Goal: Information Seeking & Learning: Learn about a topic

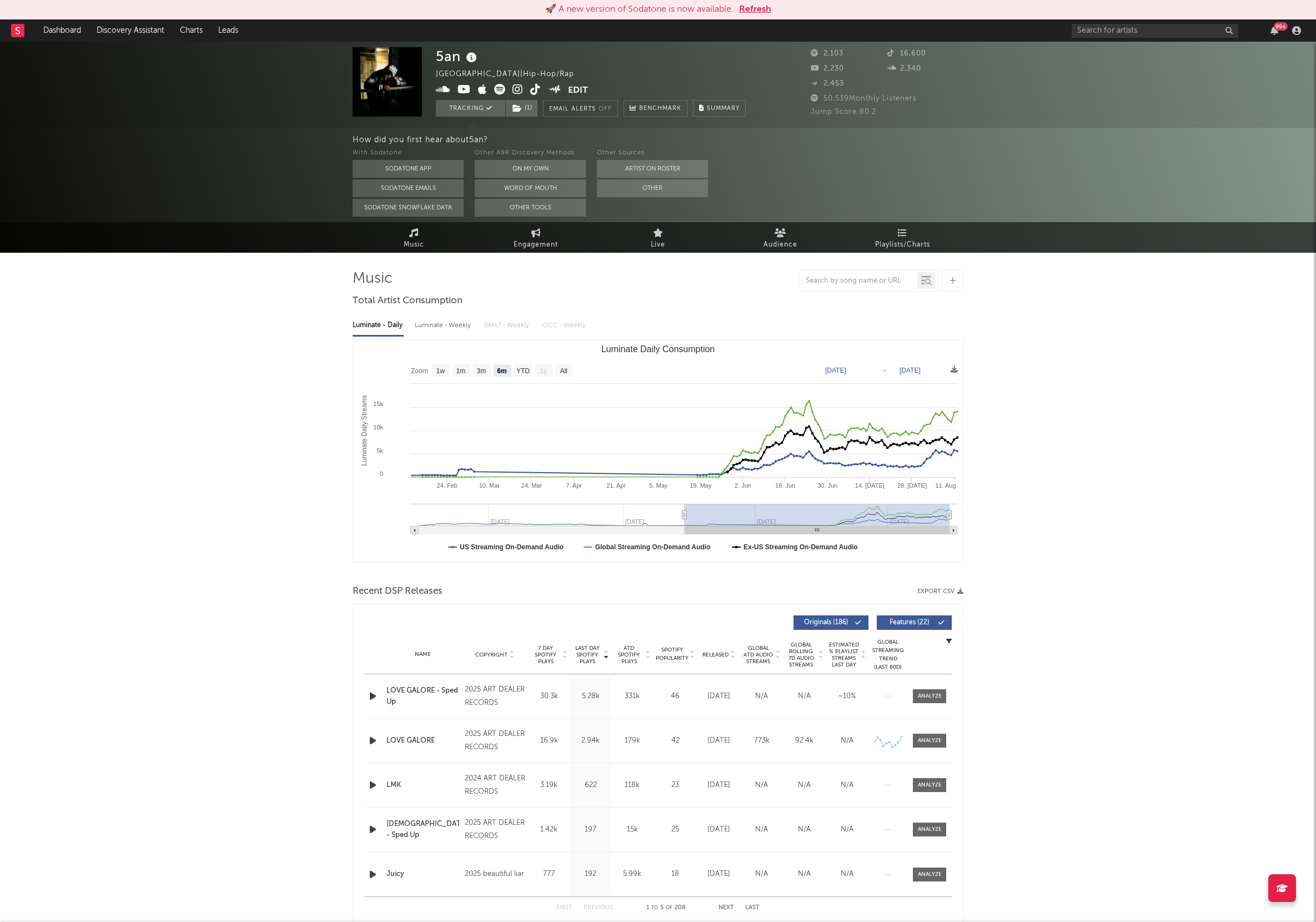
select select "6m"
select select "1w"
click at [57, 39] on link "Dashboard" at bounding box center [62, 30] width 53 height 22
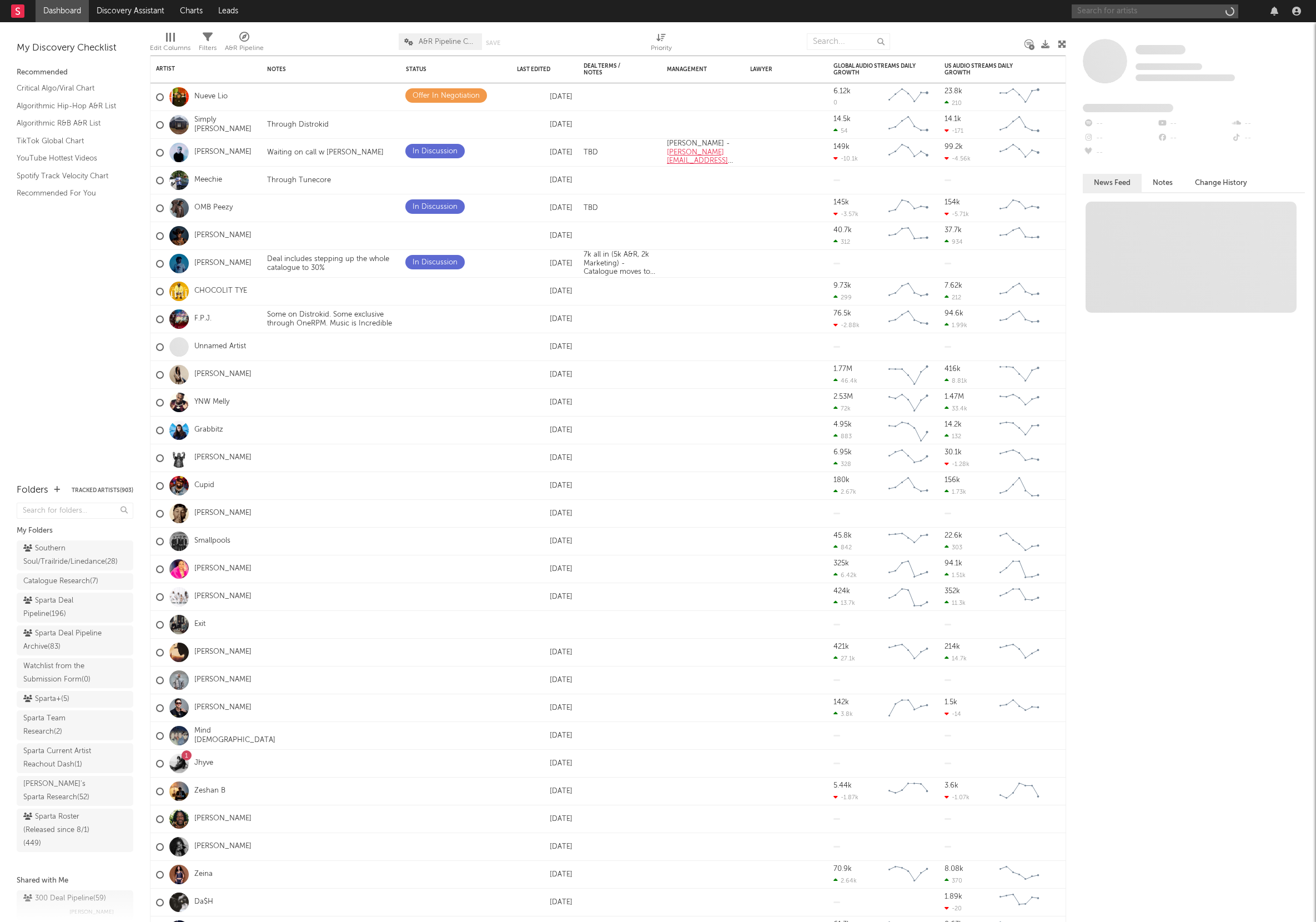
click at [1110, 8] on input "text" at bounding box center [1155, 12] width 166 height 14
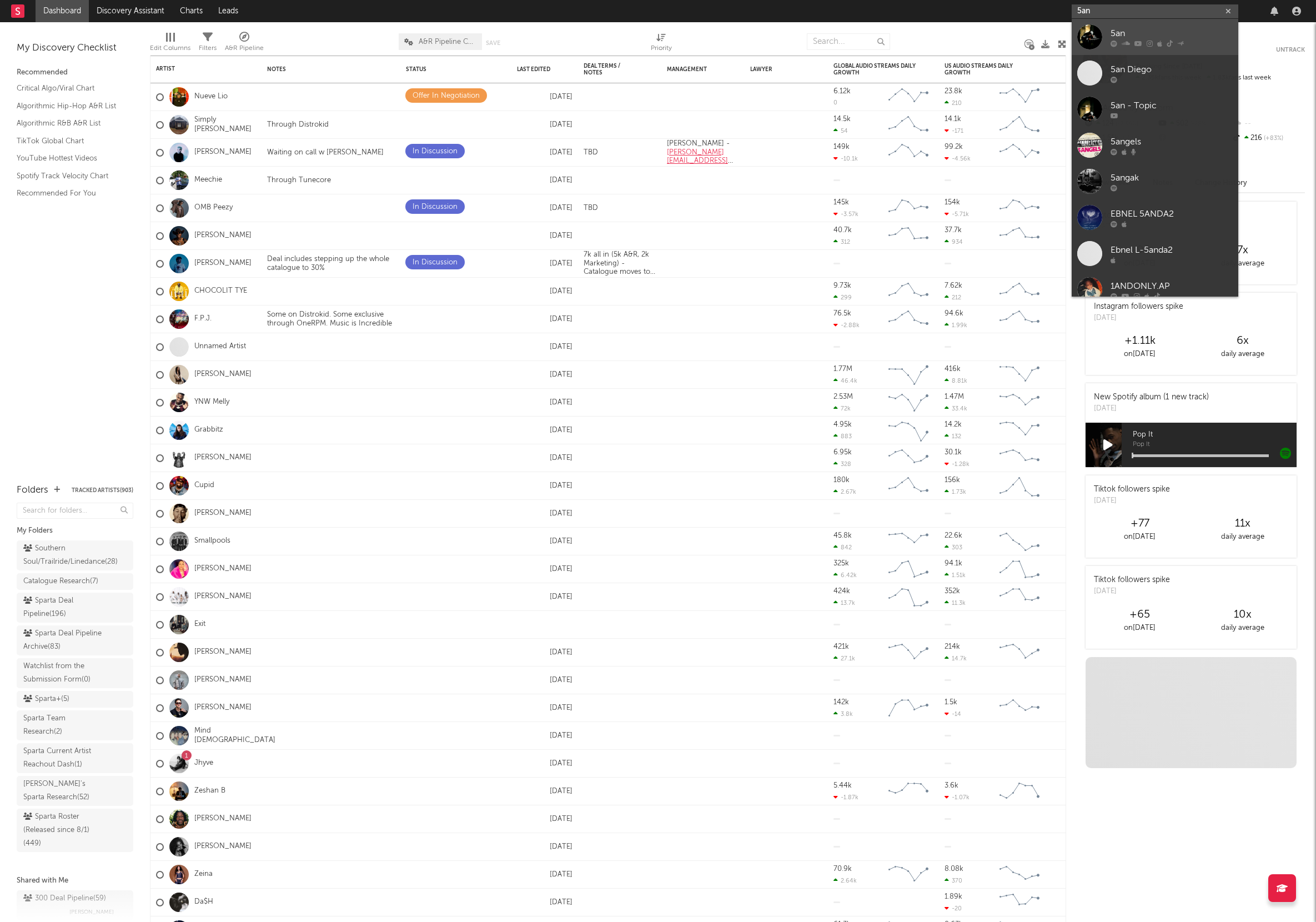
type input "5an"
click at [1111, 40] on icon at bounding box center [1114, 43] width 6 height 6
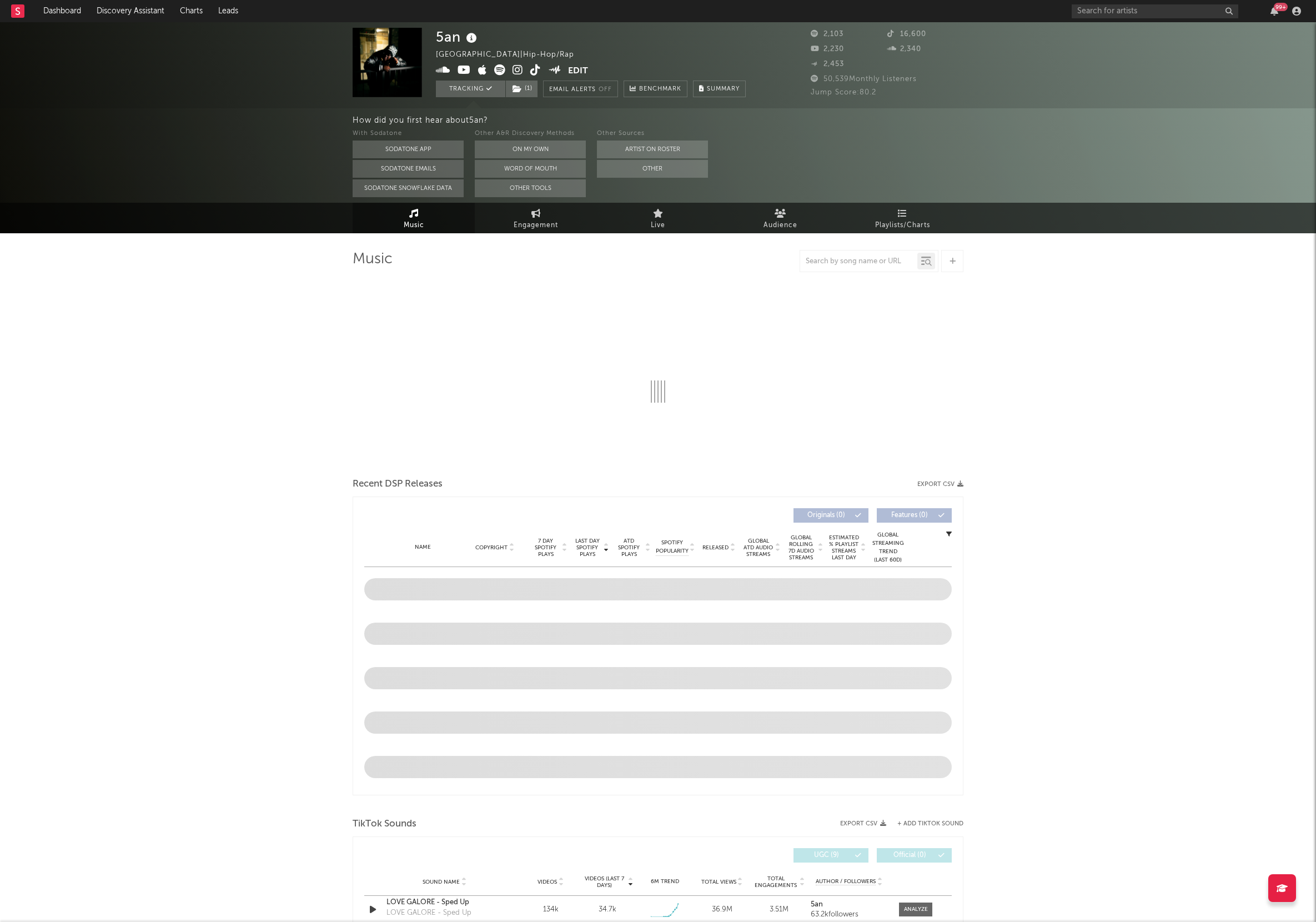
select select "6m"
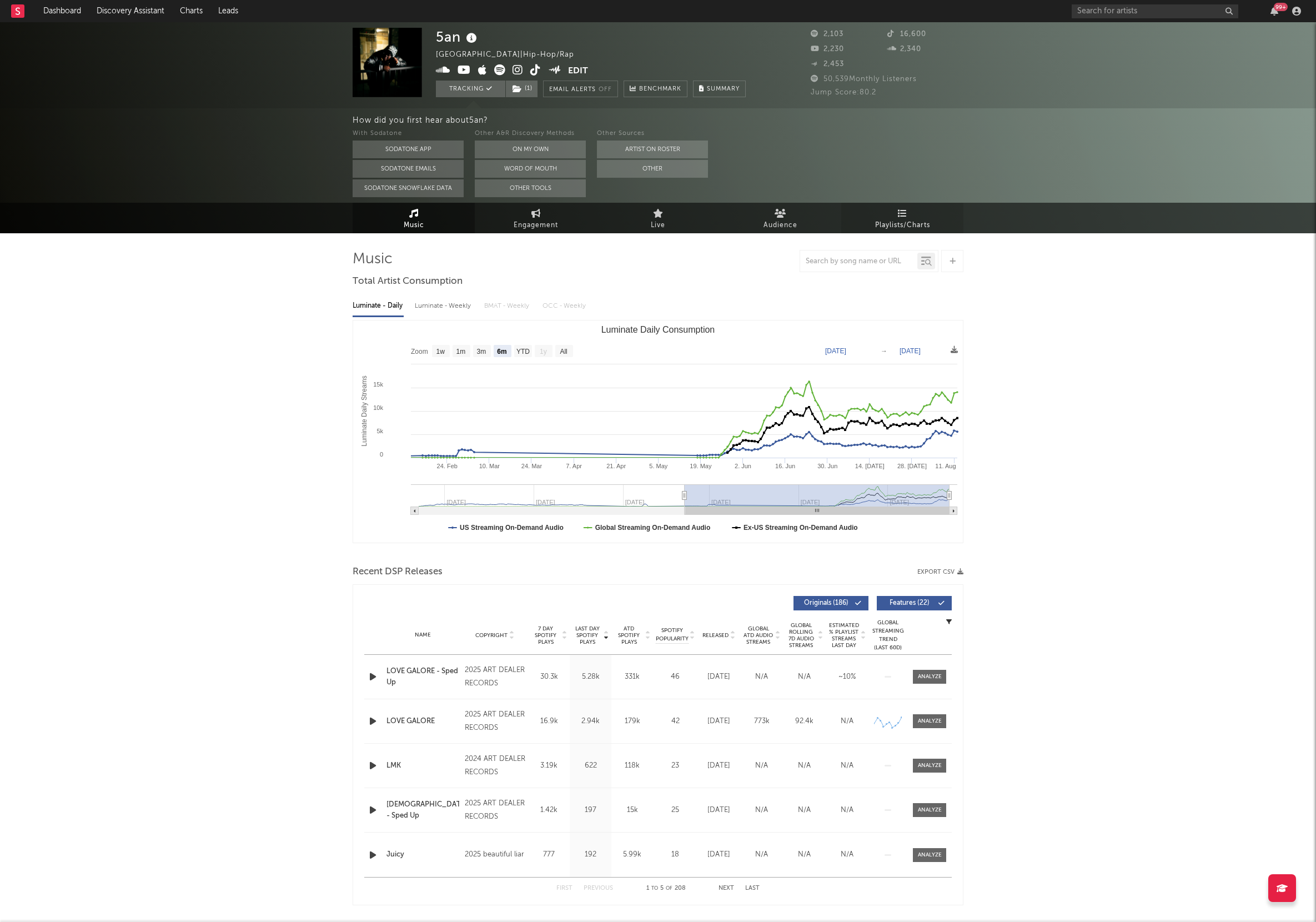
click at [903, 214] on icon at bounding box center [902, 213] width 10 height 9
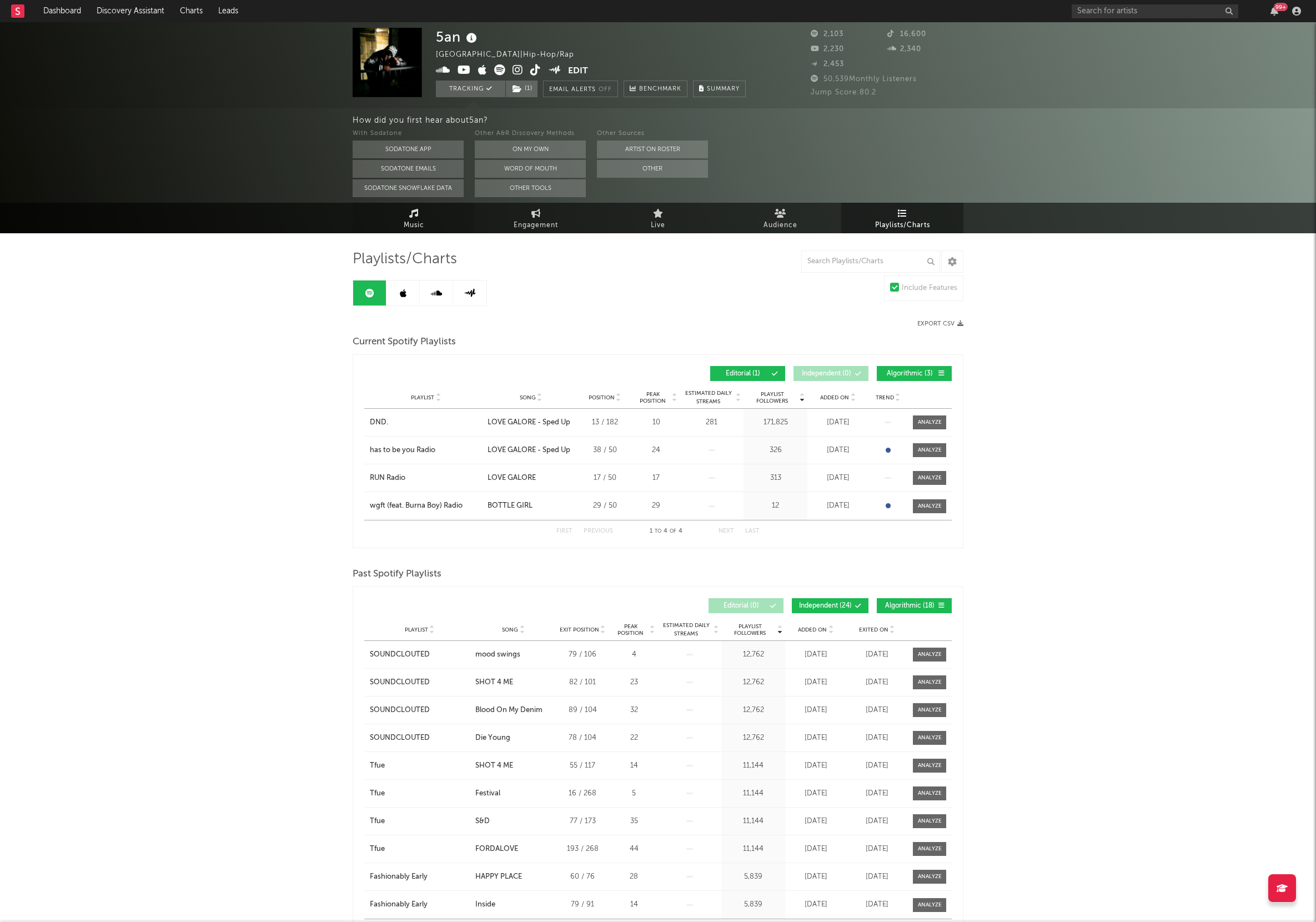
click at [398, 212] on link "Music" at bounding box center [414, 217] width 122 height 30
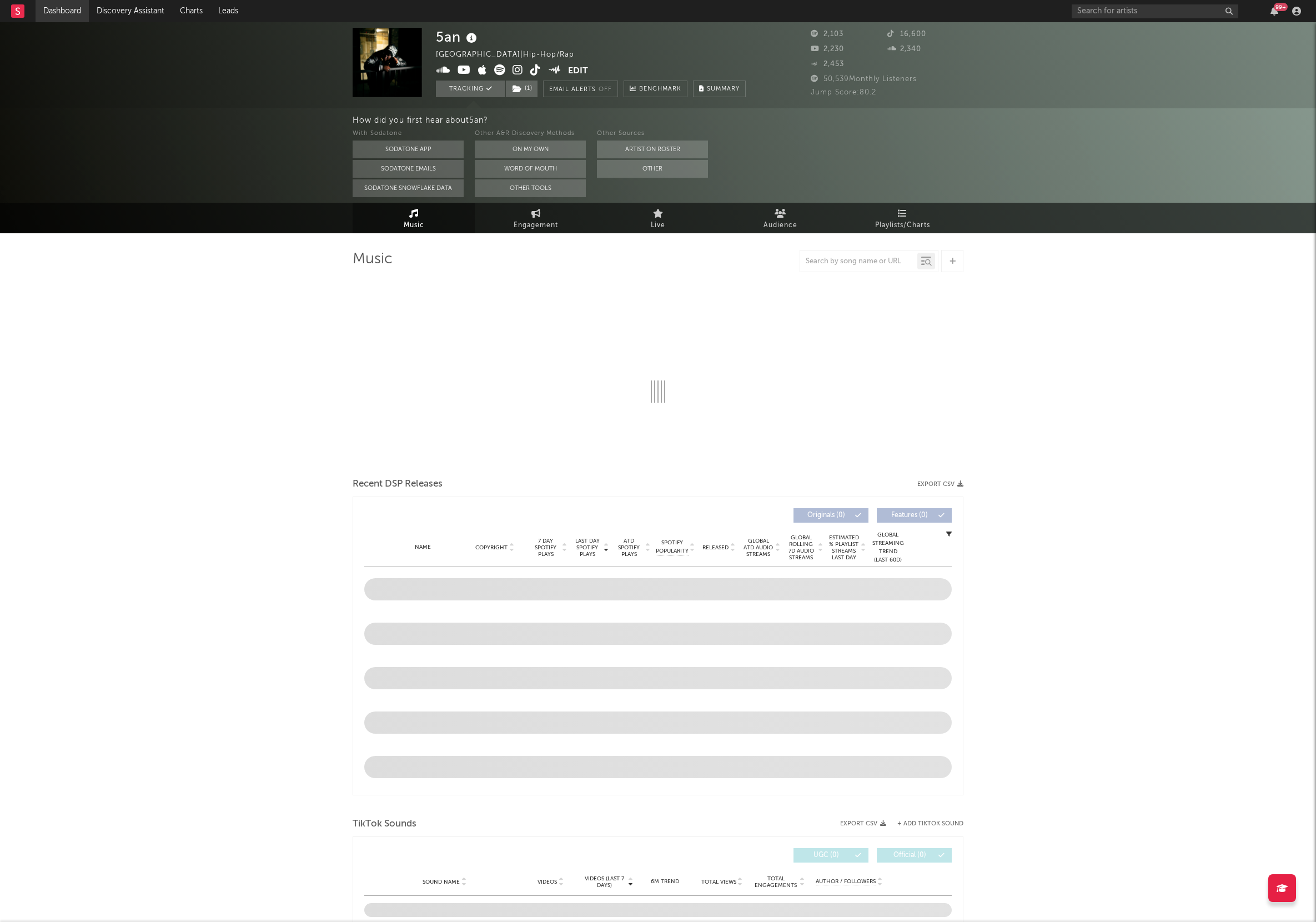
select select "6m"
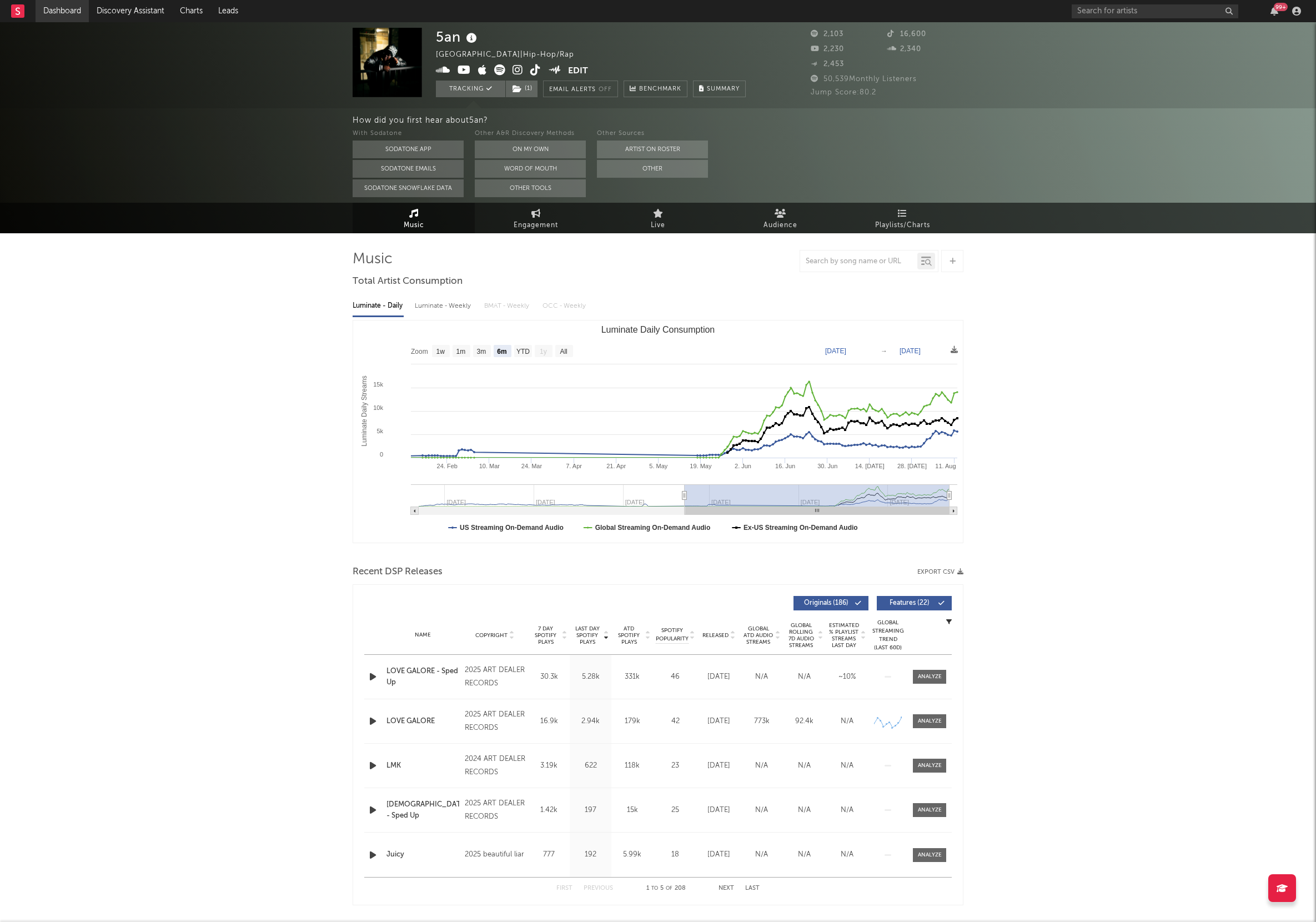
click at [49, 17] on link "Dashboard" at bounding box center [62, 11] width 53 height 22
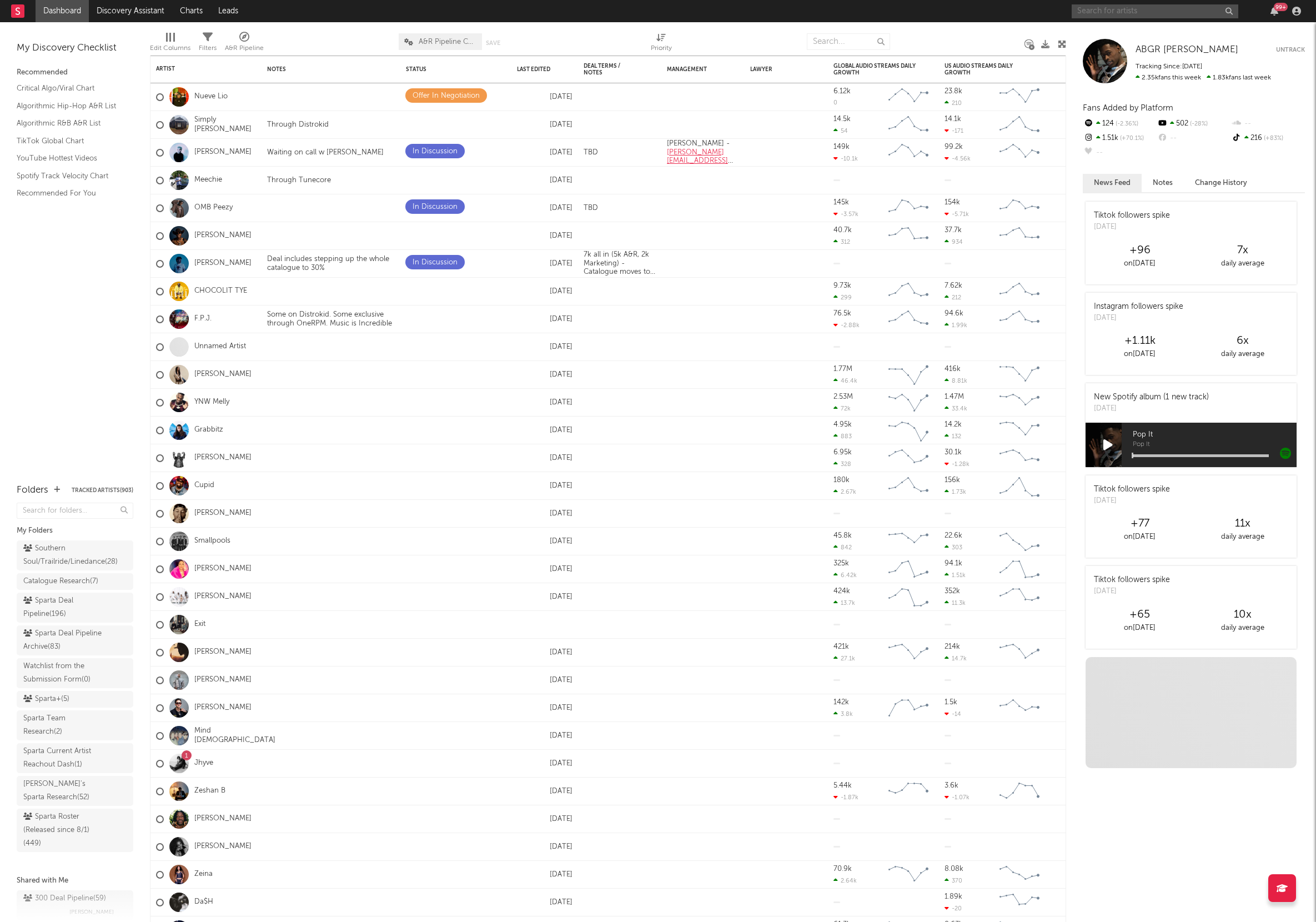
click at [1090, 10] on input "text" at bounding box center [1155, 12] width 166 height 14
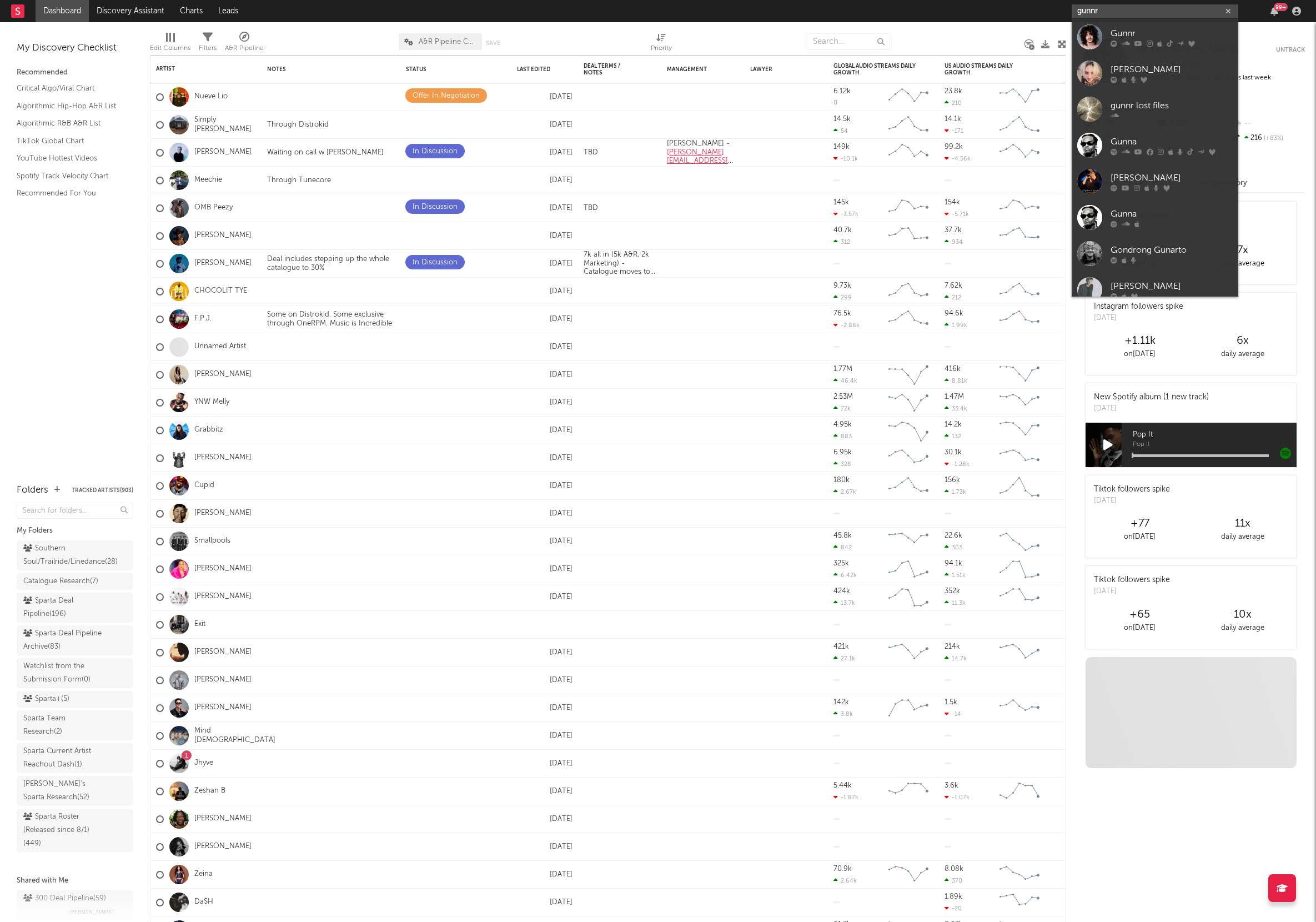
click at [1101, 7] on input "gunnr" at bounding box center [1155, 12] width 166 height 14
type input "gunnr"
click at [1110, 35] on div "Gunnr" at bounding box center [1172, 33] width 122 height 14
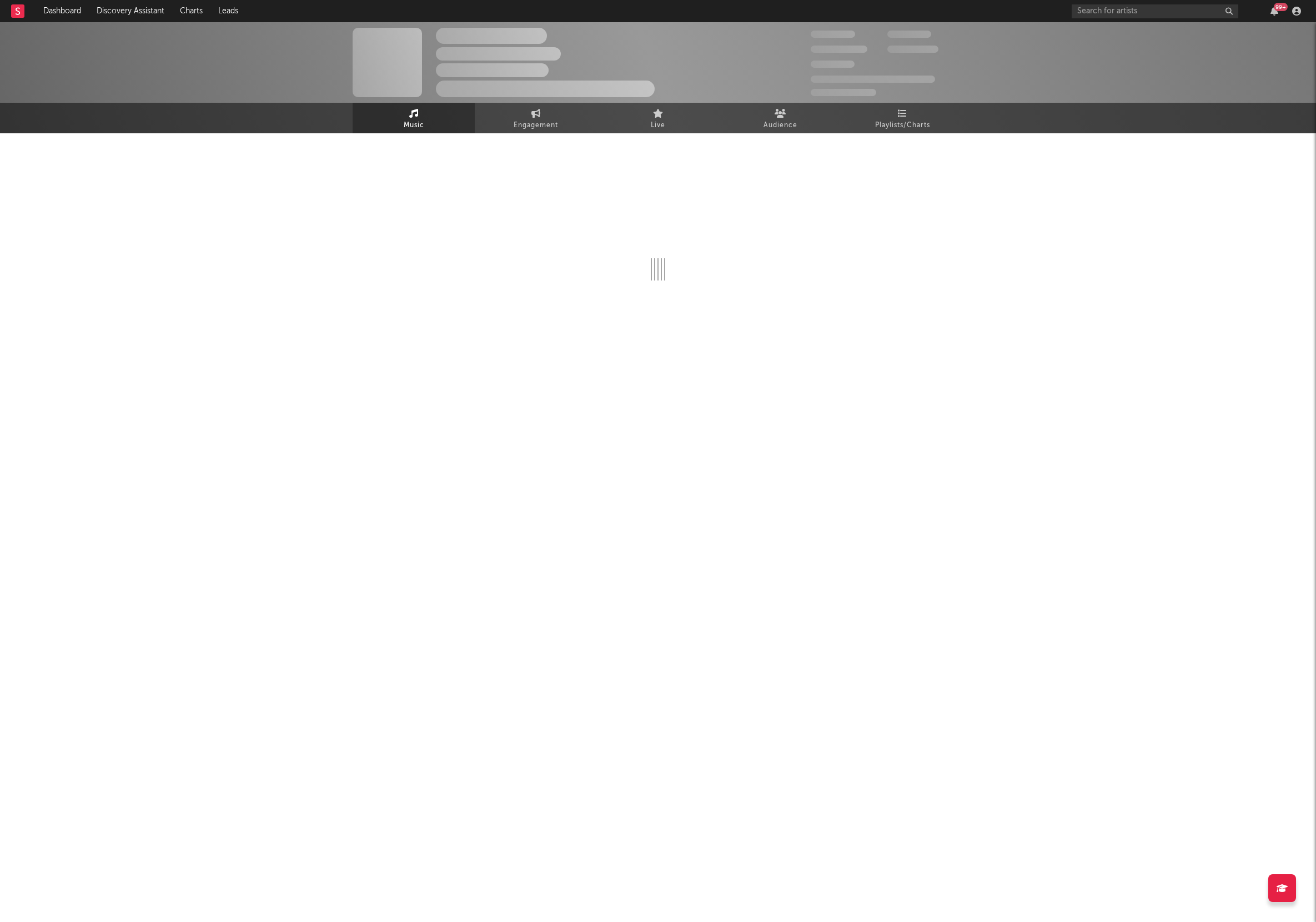
select select "6m"
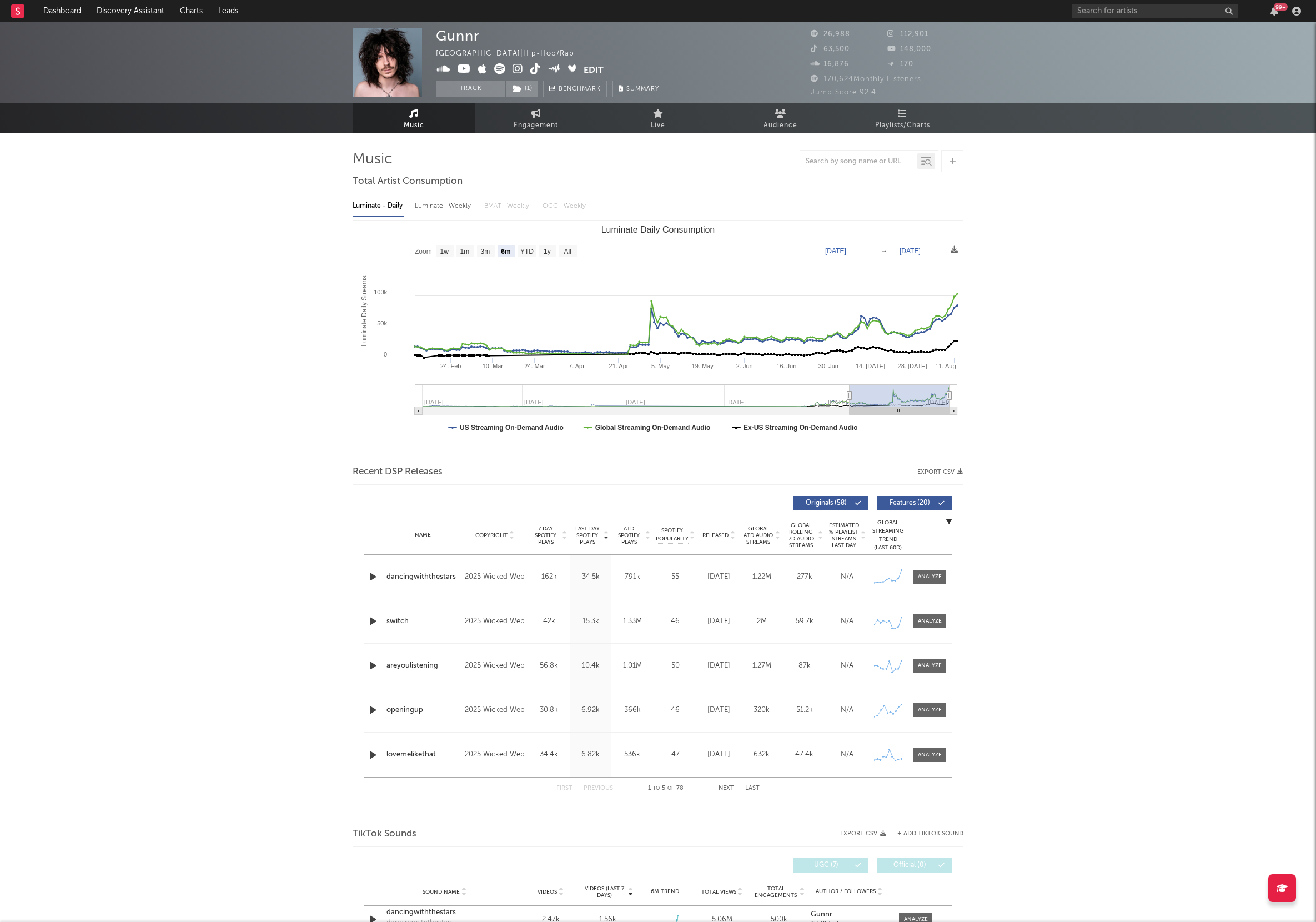
click at [951, 397] on icon "Luminate Daily Consumption" at bounding box center [949, 395] width 5 height 8
click at [992, 337] on div "Gunnr Canada | Hip-Hop/Rap Edit Track ( 1 ) Benchmark Summary 26,988 112,901 63…" at bounding box center [658, 861] width 1316 height 1678
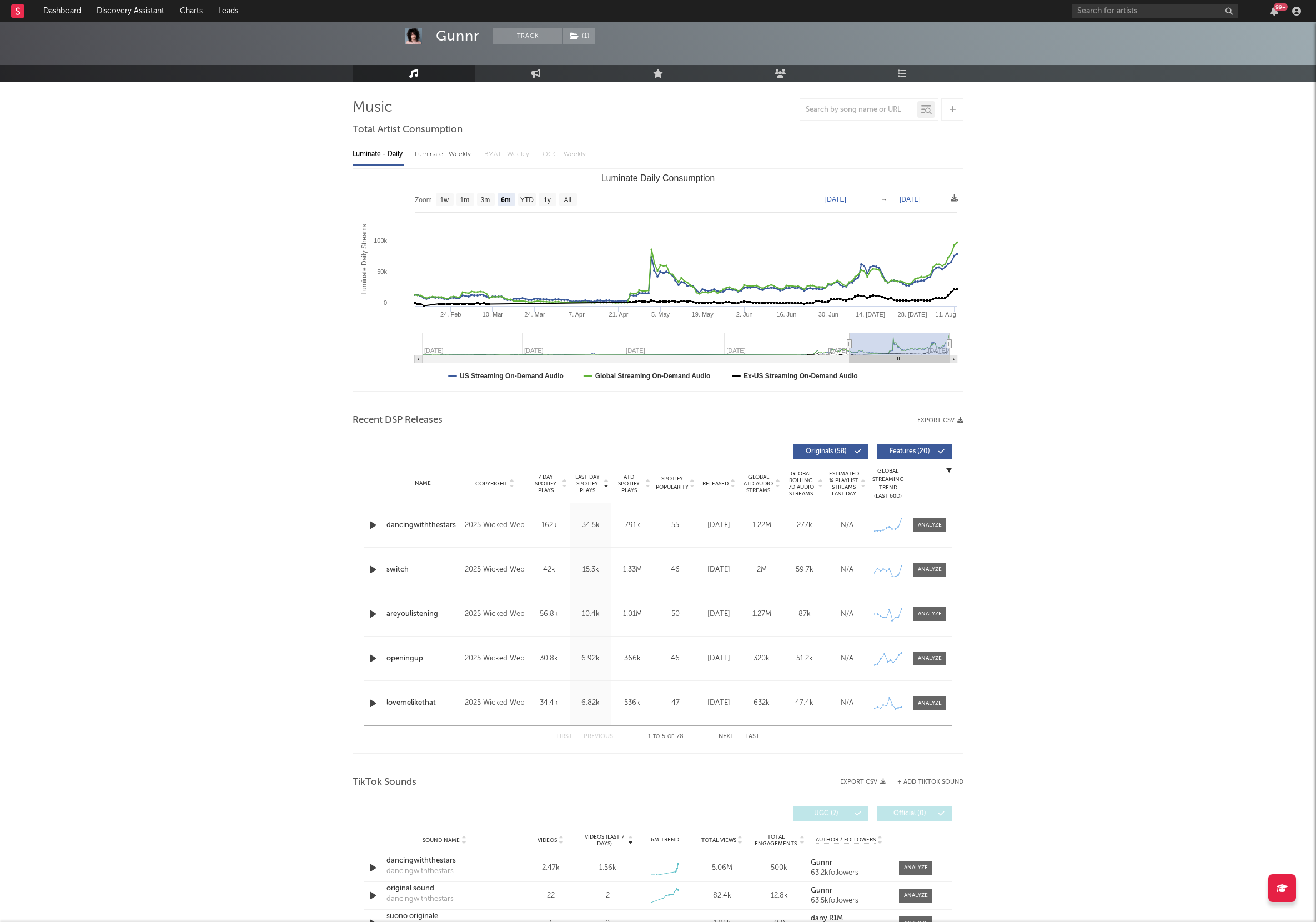
scroll to position [53, 0]
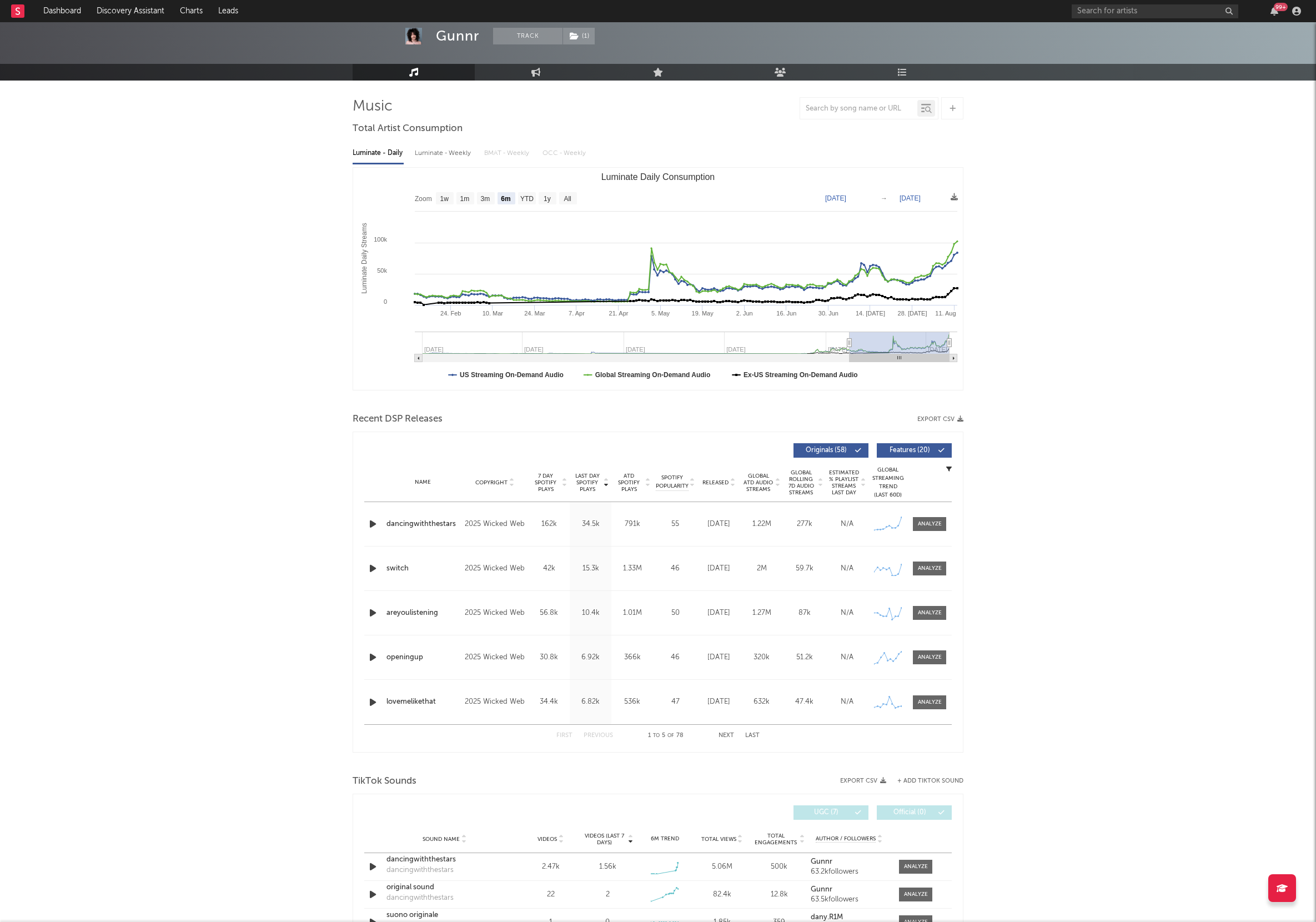
click at [723, 733] on button "Next" at bounding box center [726, 735] width 15 height 6
click at [724, 733] on button "Next" at bounding box center [726, 735] width 15 height 6
click at [561, 737] on button "First" at bounding box center [564, 735] width 16 height 6
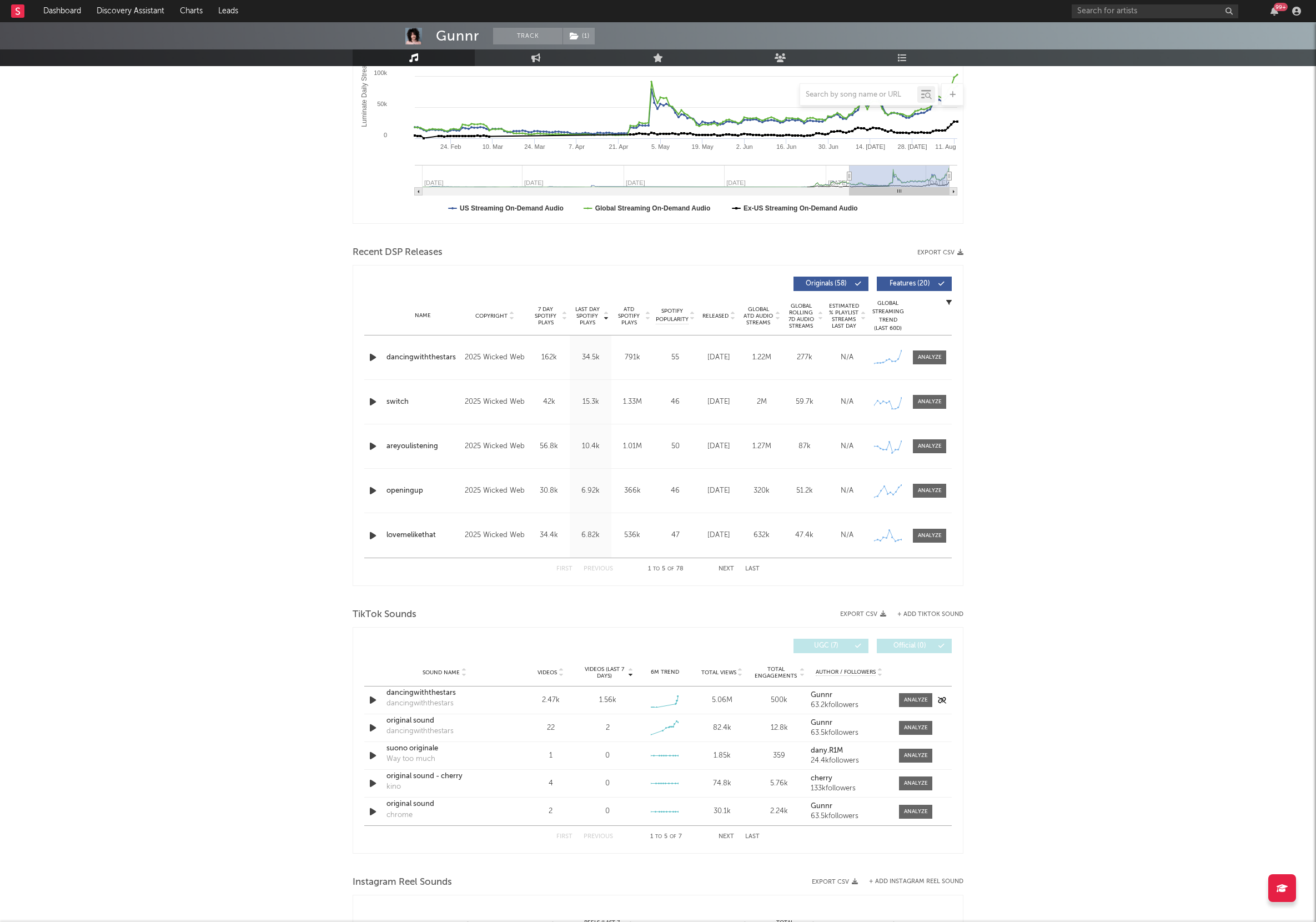
scroll to position [0, 0]
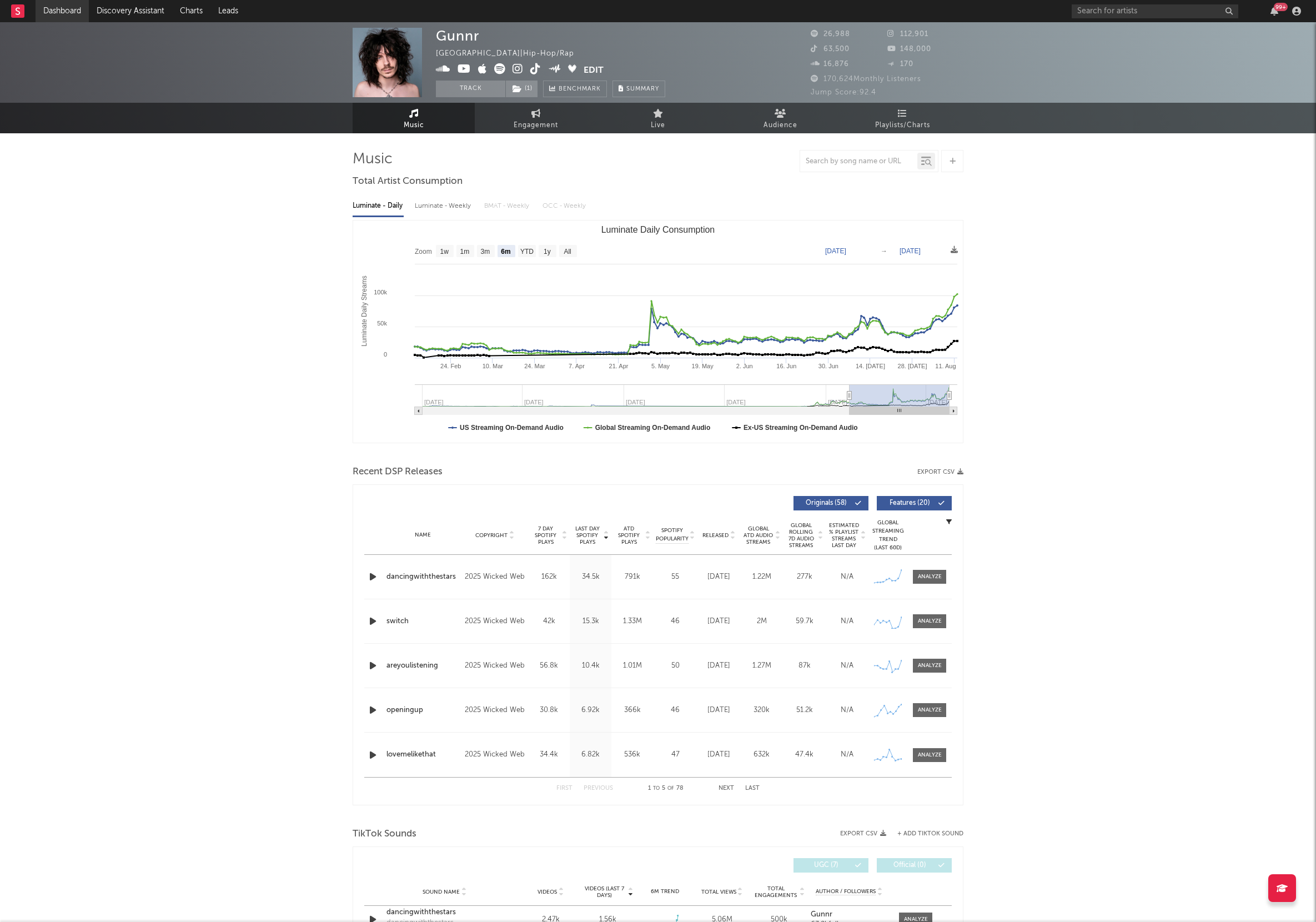
click at [59, 3] on link "Dashboard" at bounding box center [62, 11] width 53 height 22
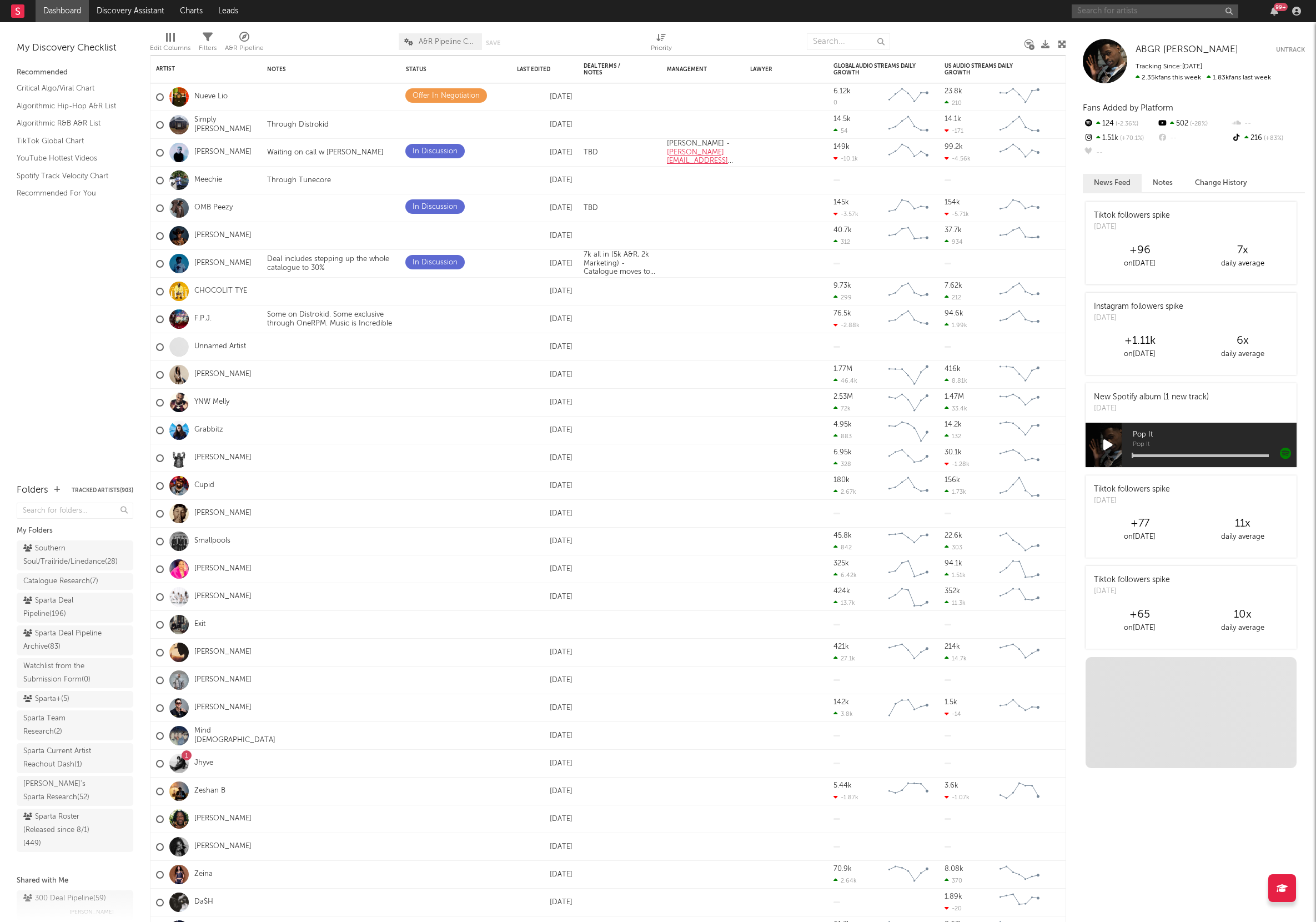
click at [1099, 10] on input "text" at bounding box center [1155, 12] width 166 height 14
type input "n"
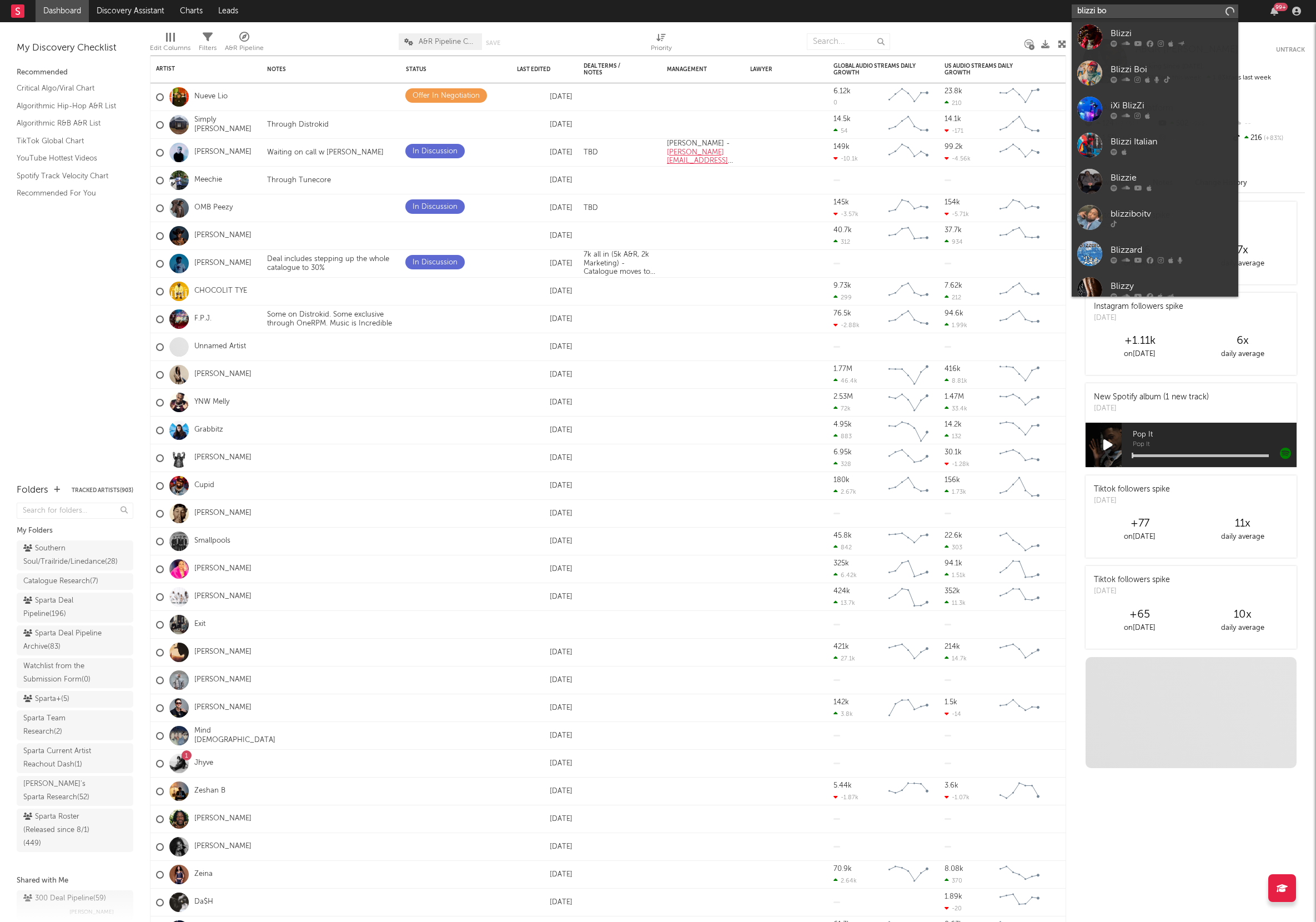
type input "blizzi boi"
click at [1108, 65] on link "Blizzi Boi" at bounding box center [1155, 73] width 166 height 36
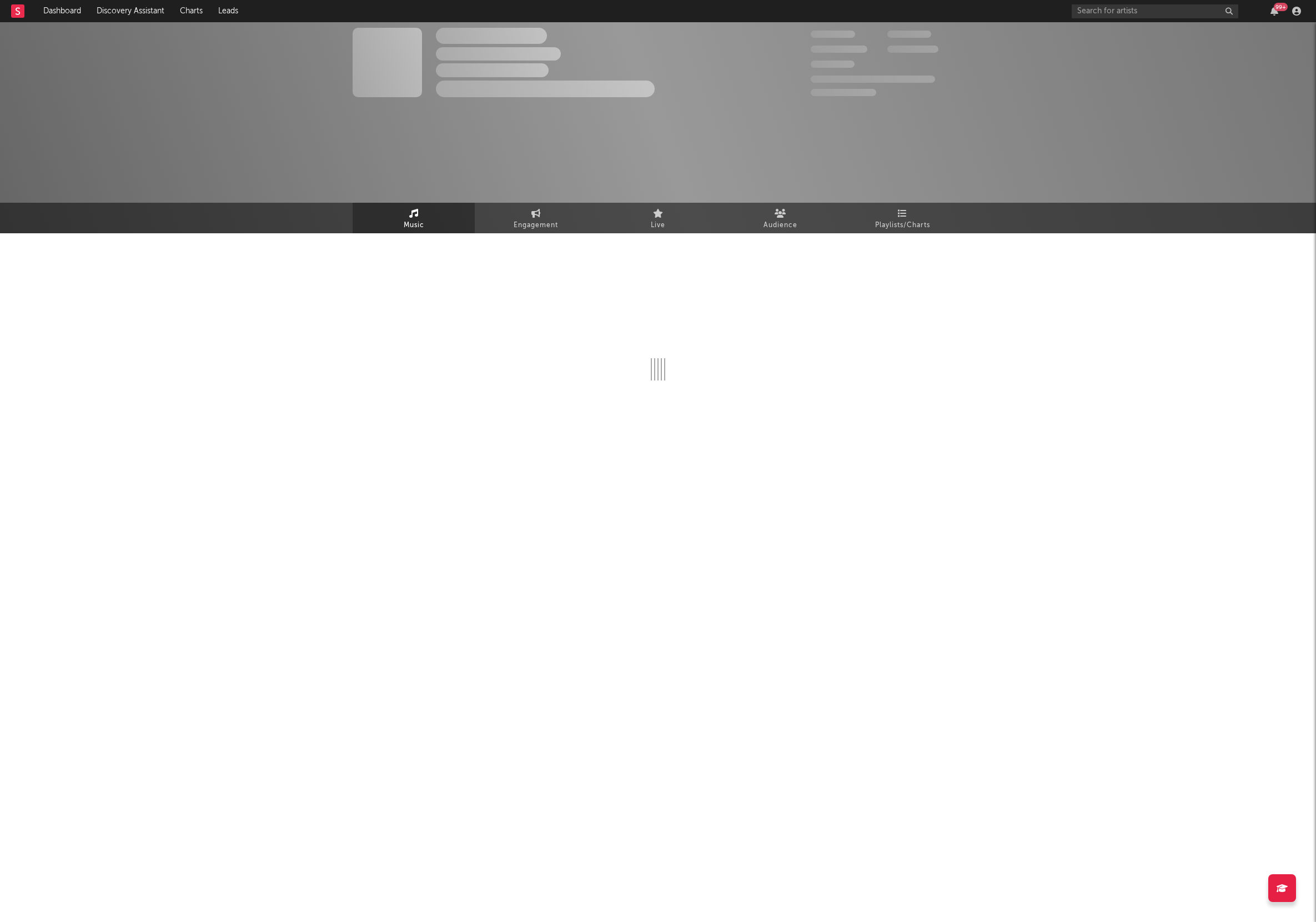
select select "1w"
